Goal: Task Accomplishment & Management: Use online tool/utility

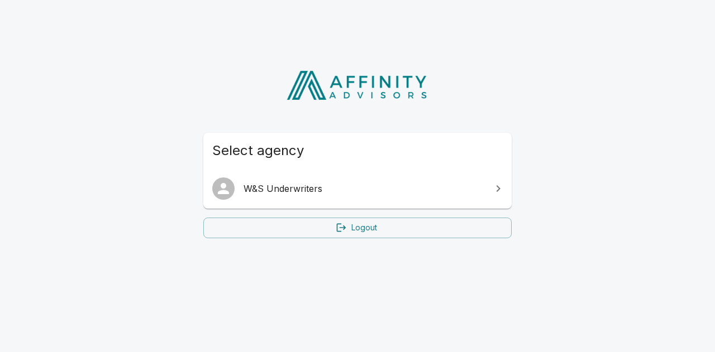
click at [308, 192] on span "W&S Underwriters" at bounding box center [364, 188] width 241 height 13
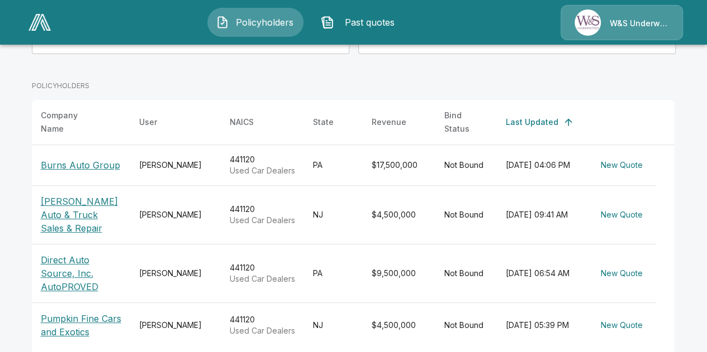
scroll to position [168, 0]
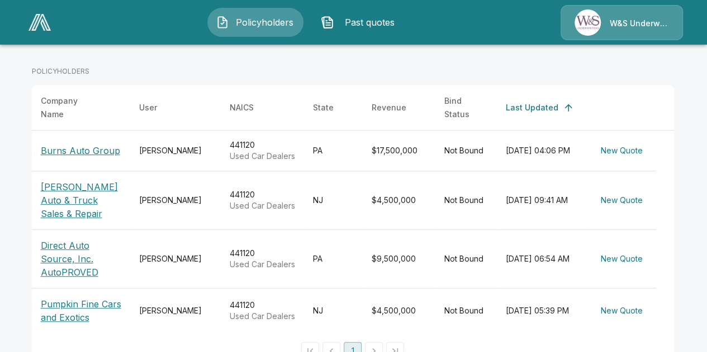
click at [87, 194] on p "[PERSON_NAME] Auto & Truck Sales & Repair" at bounding box center [81, 200] width 80 height 40
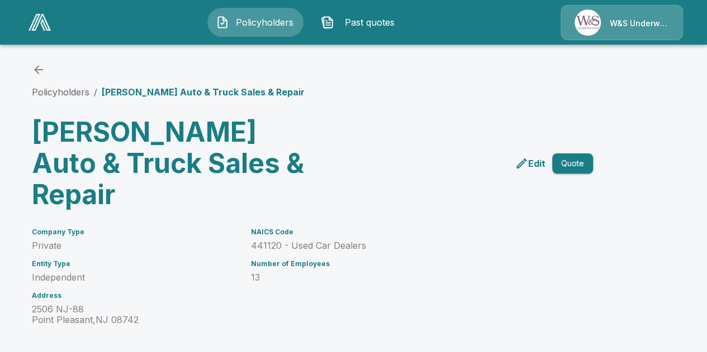
scroll to position [140, 0]
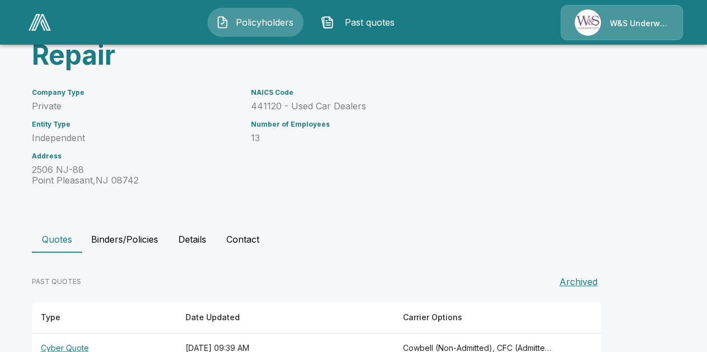
click at [84, 334] on th "Cyber Quote" at bounding box center [104, 349] width 145 height 30
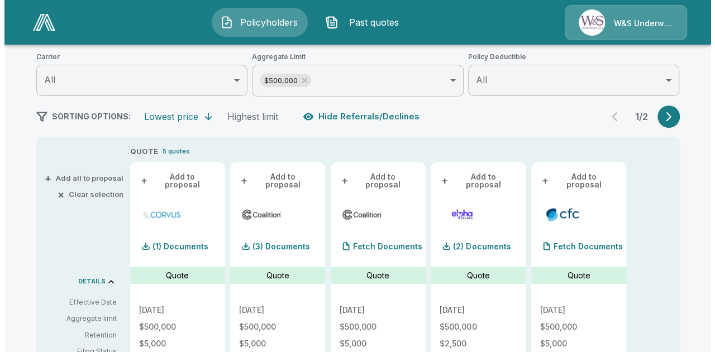
scroll to position [335, 0]
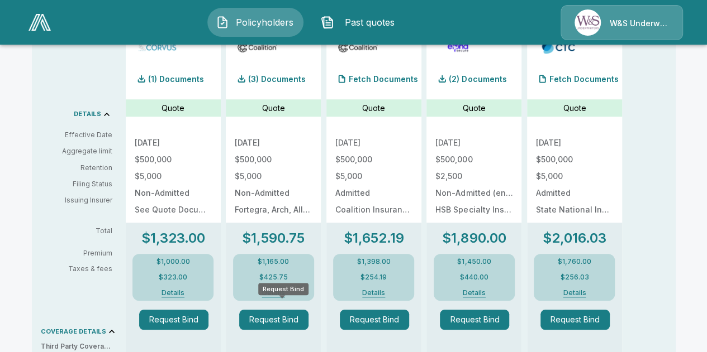
click at [277, 310] on button "Request Bind" at bounding box center [273, 320] width 69 height 20
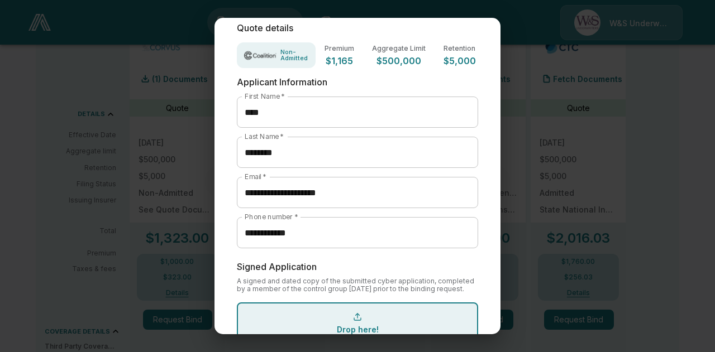
scroll to position [137, 0]
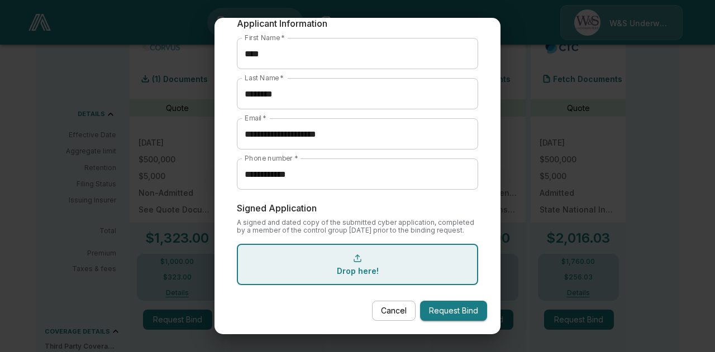
click at [360, 265] on div "Drop here!" at bounding box center [357, 264] width 241 height 41
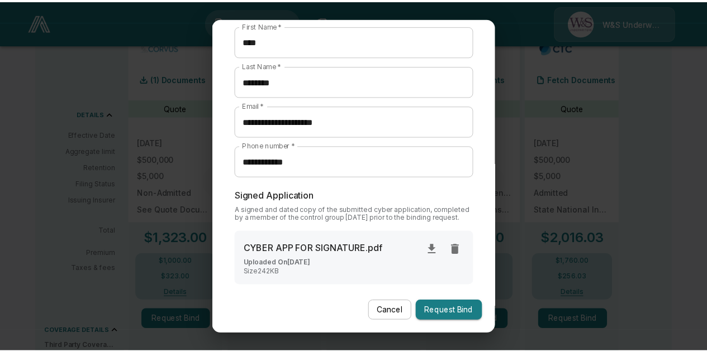
scroll to position [150, 0]
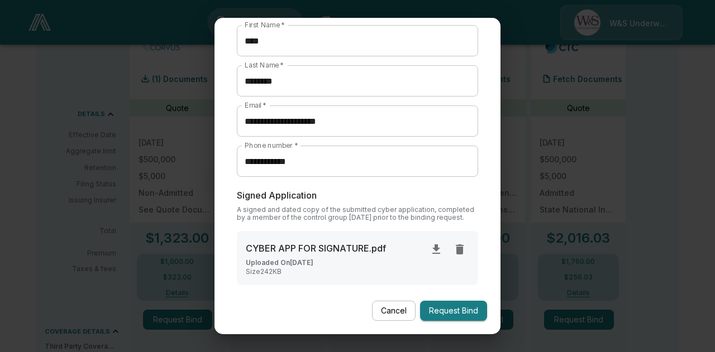
click at [432, 311] on button "Request Bind" at bounding box center [453, 311] width 67 height 21
